Goal: Task Accomplishment & Management: Manage account settings

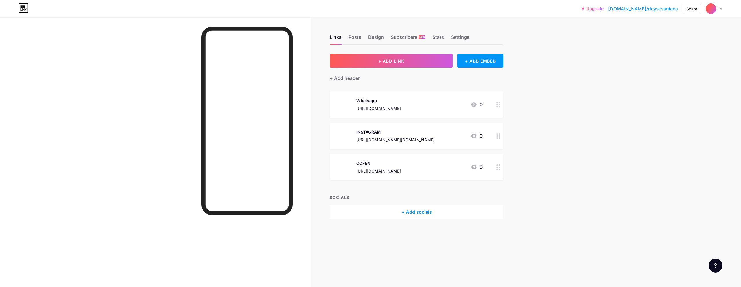
click at [709, 8] on img at bounding box center [710, 8] width 9 height 9
click at [670, 77] on li "Logout" at bounding box center [686, 82] width 72 height 16
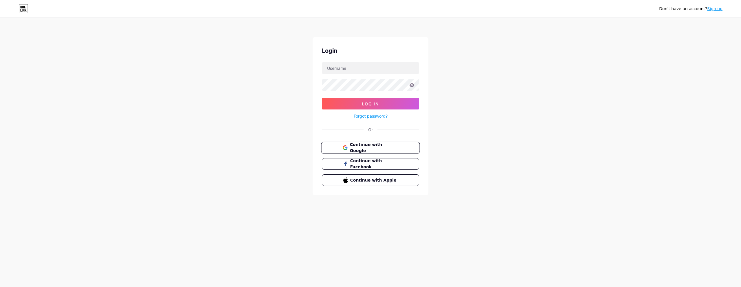
click at [372, 144] on button "Continue with Google" at bounding box center [370, 148] width 99 height 12
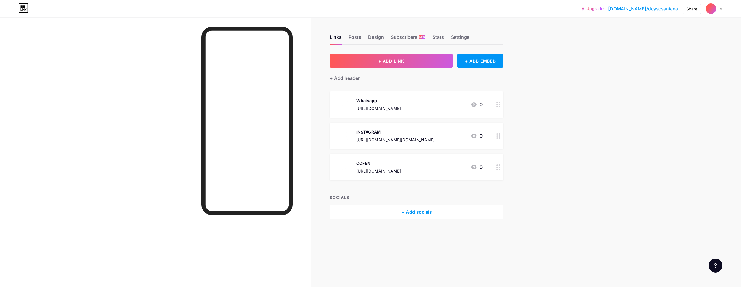
click at [713, 5] on img at bounding box center [710, 8] width 9 height 9
click at [658, 80] on li "Logout" at bounding box center [686, 82] width 72 height 16
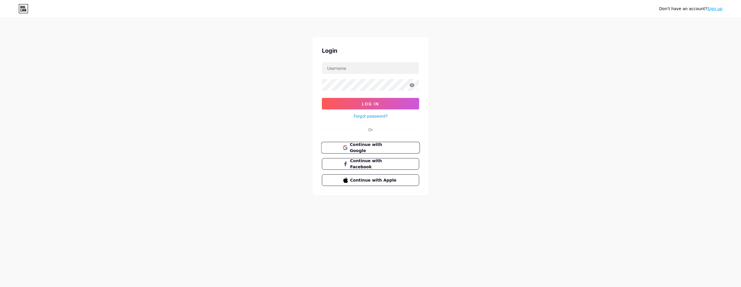
drag, startPoint x: 364, startPoint y: 149, endPoint x: 369, endPoint y: 150, distance: 5.1
click at [364, 149] on span "Continue with Google" at bounding box center [374, 148] width 48 height 12
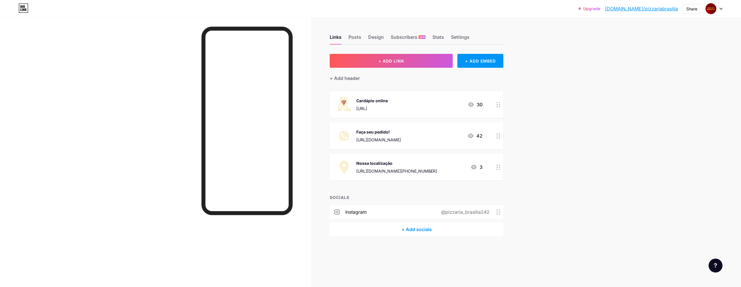
click at [720, 7] on div at bounding box center [714, 8] width 17 height 10
click at [668, 78] on li "Logout" at bounding box center [686, 82] width 72 height 16
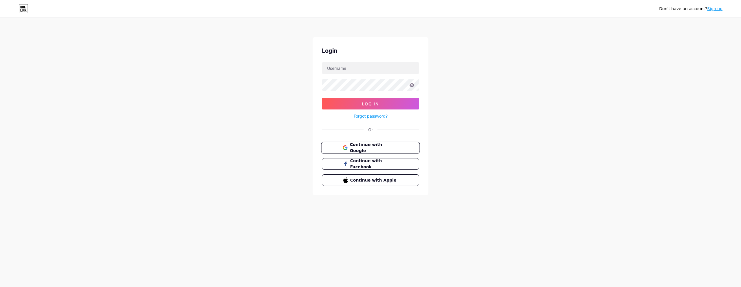
click at [369, 149] on span "Continue with Google" at bounding box center [374, 148] width 48 height 12
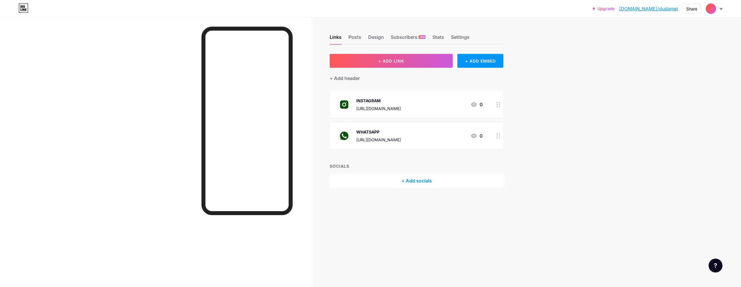
click at [722, 7] on div at bounding box center [714, 8] width 17 height 10
click at [661, 81] on li "Logout" at bounding box center [686, 82] width 72 height 16
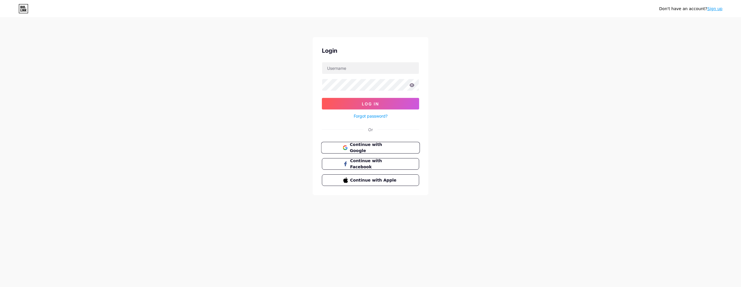
click at [361, 146] on span "Continue with Google" at bounding box center [374, 148] width 48 height 12
